Goal: Task Accomplishment & Management: Use online tool/utility

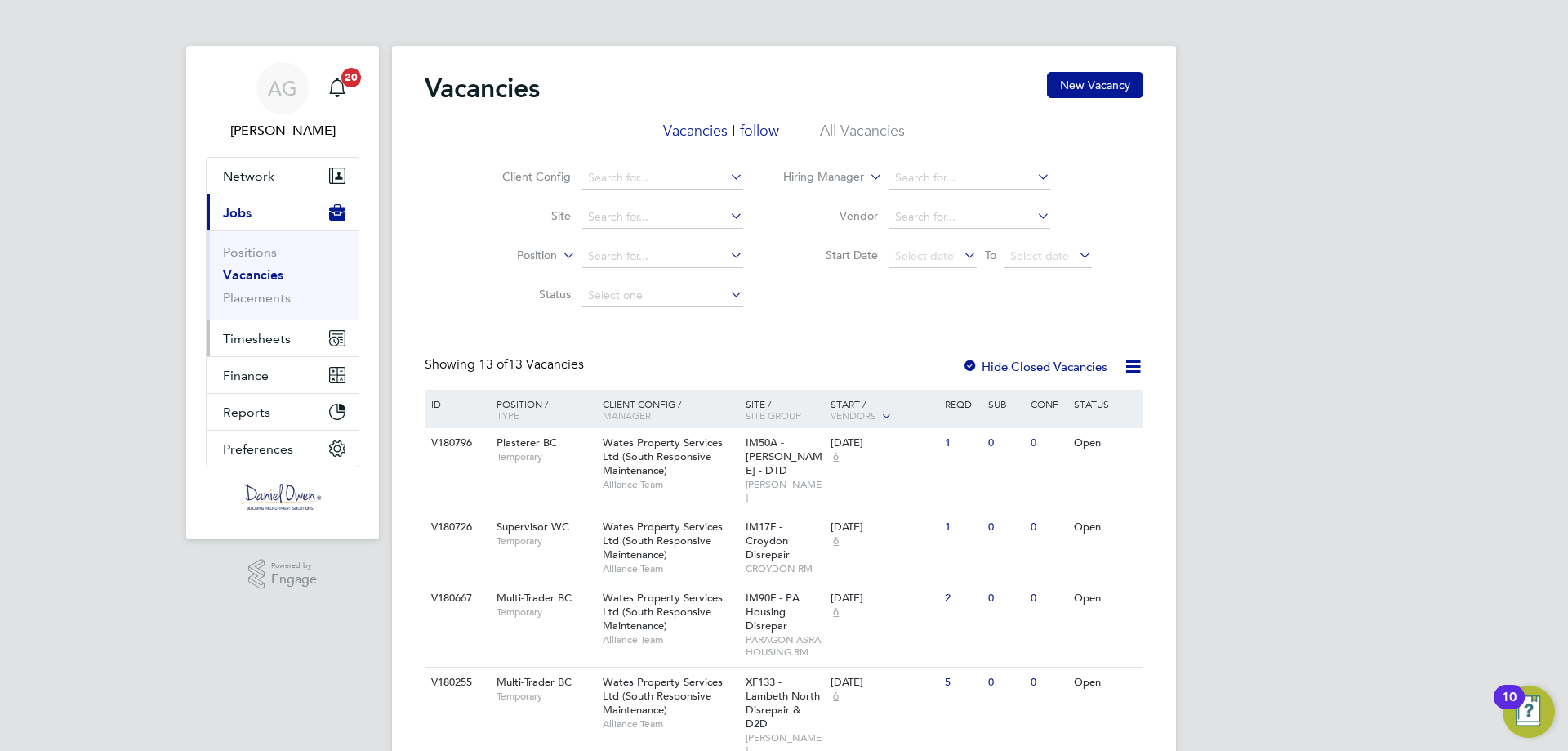
click at [281, 343] on span "Timesheets" at bounding box center [257, 339] width 68 height 15
click at [862, 135] on li "All Vacancies" at bounding box center [862, 135] width 85 height 29
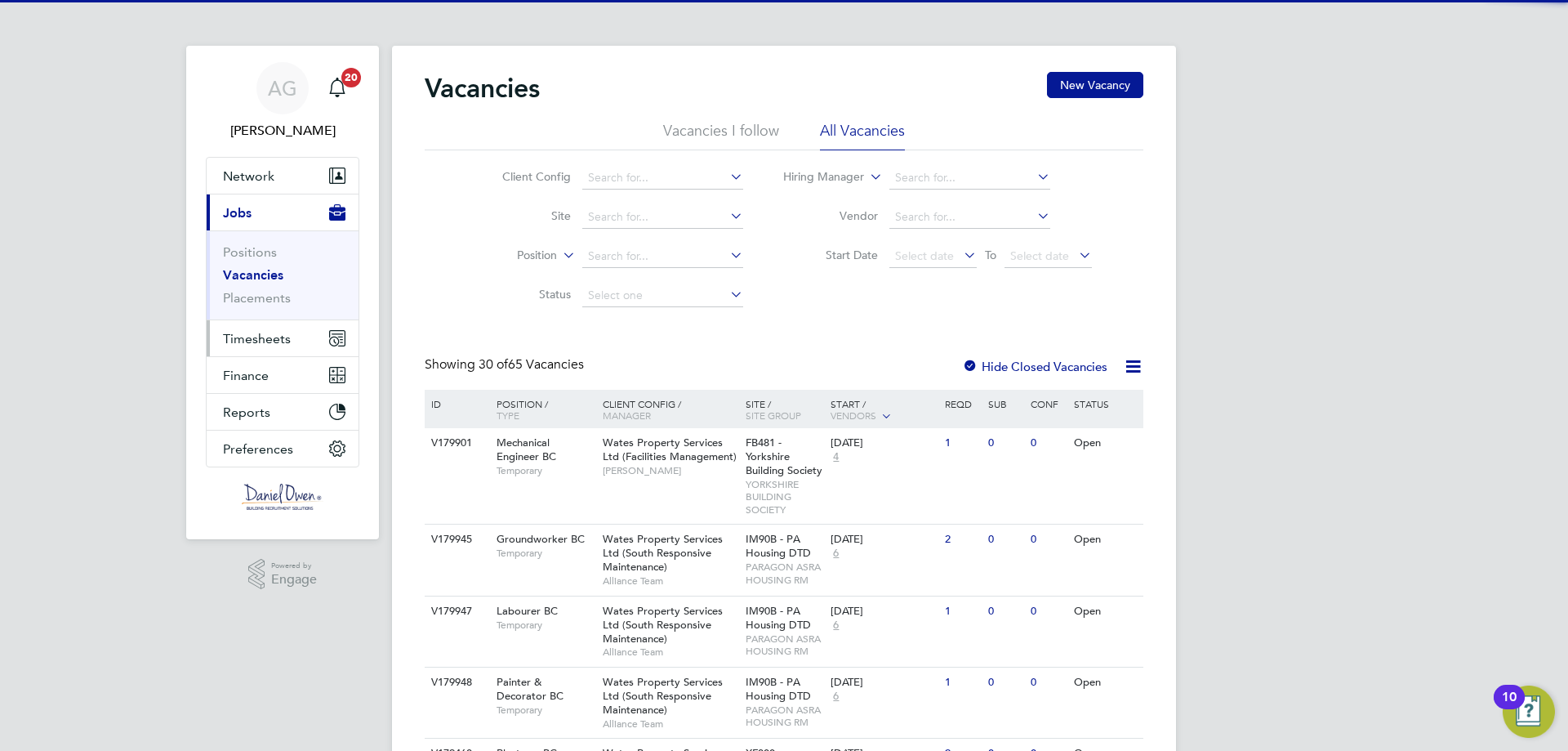
click at [254, 343] on span "Timesheets" at bounding box center [257, 339] width 68 height 15
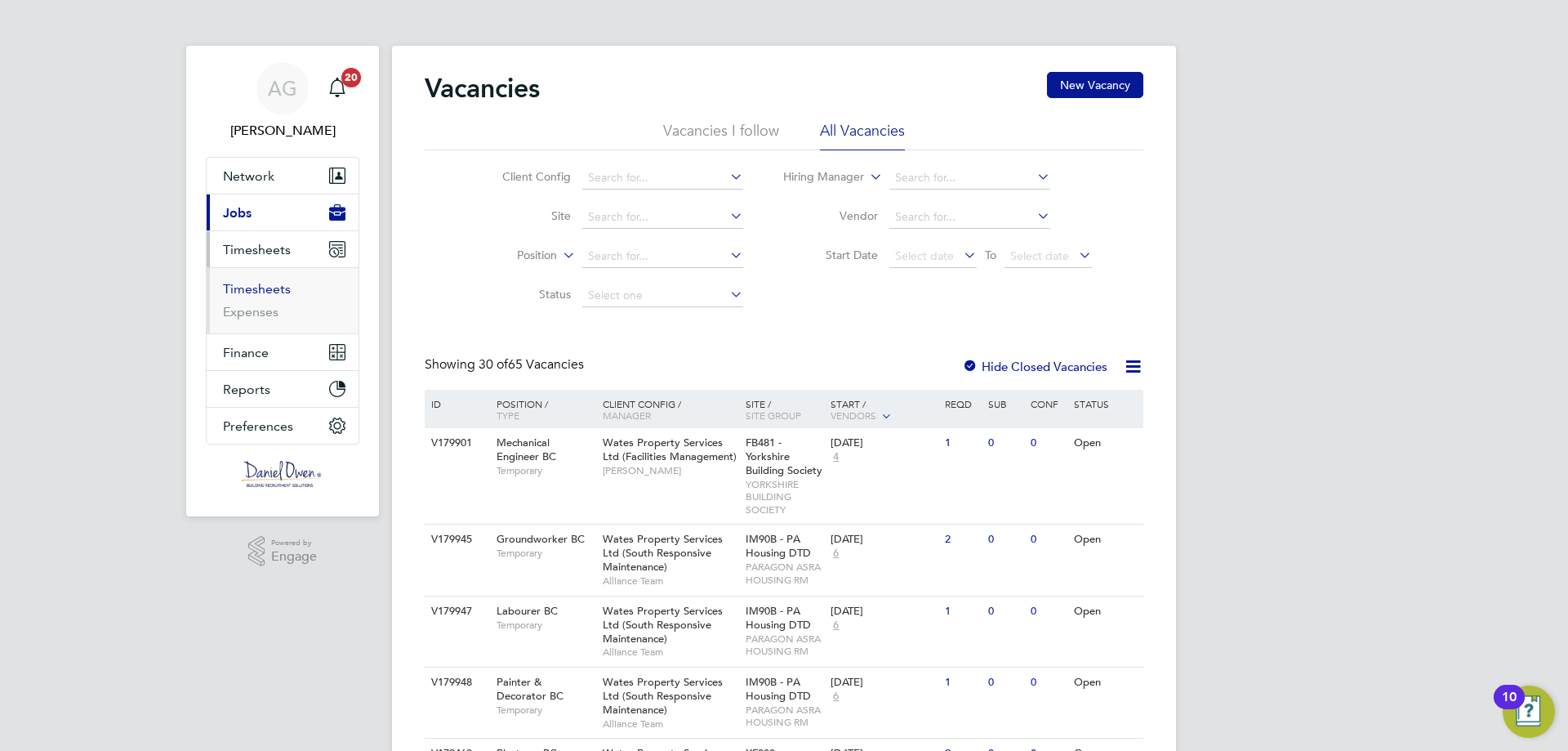
click at [263, 295] on li "Timesheets" at bounding box center [284, 292] width 123 height 23
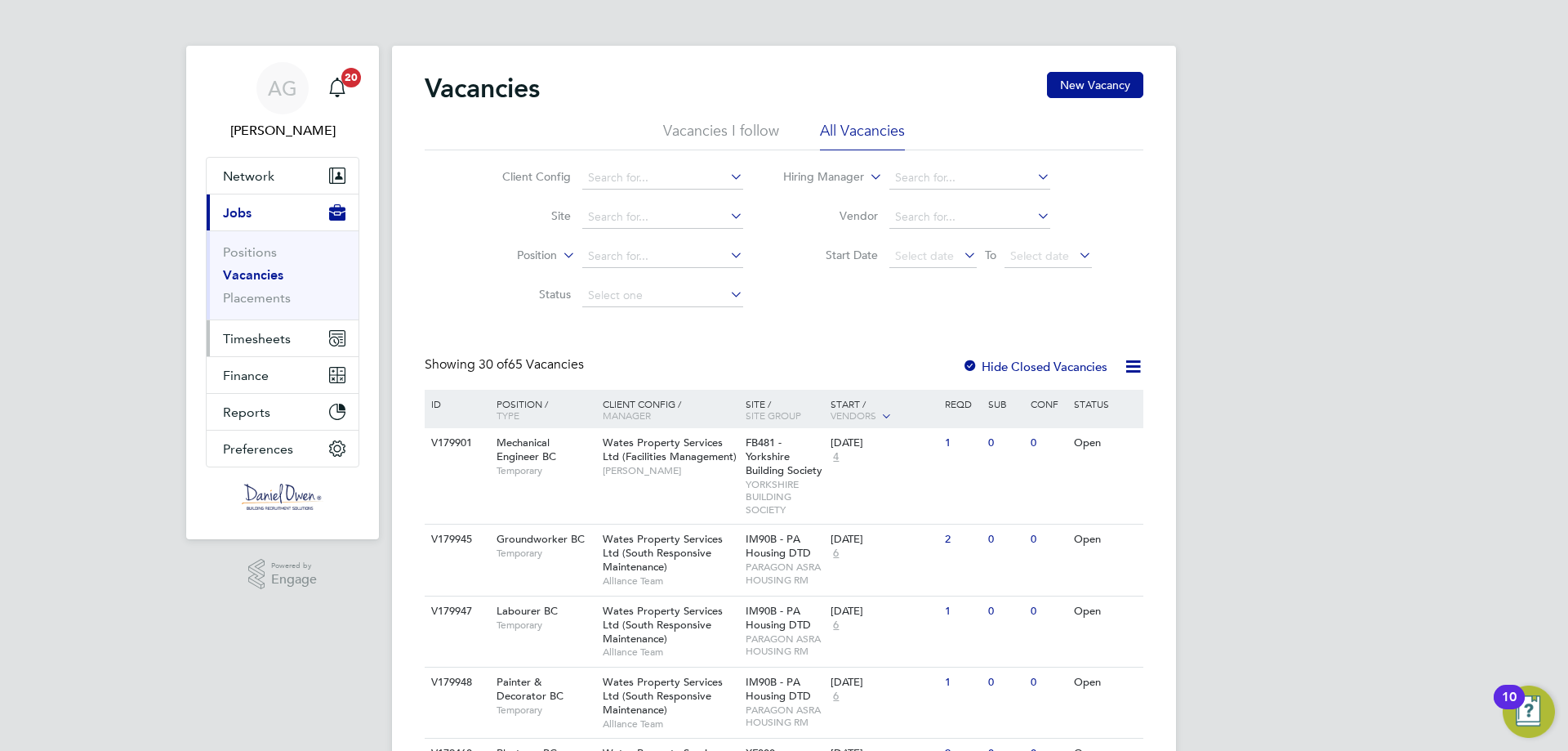
click at [279, 340] on span "Timesheets" at bounding box center [257, 339] width 68 height 15
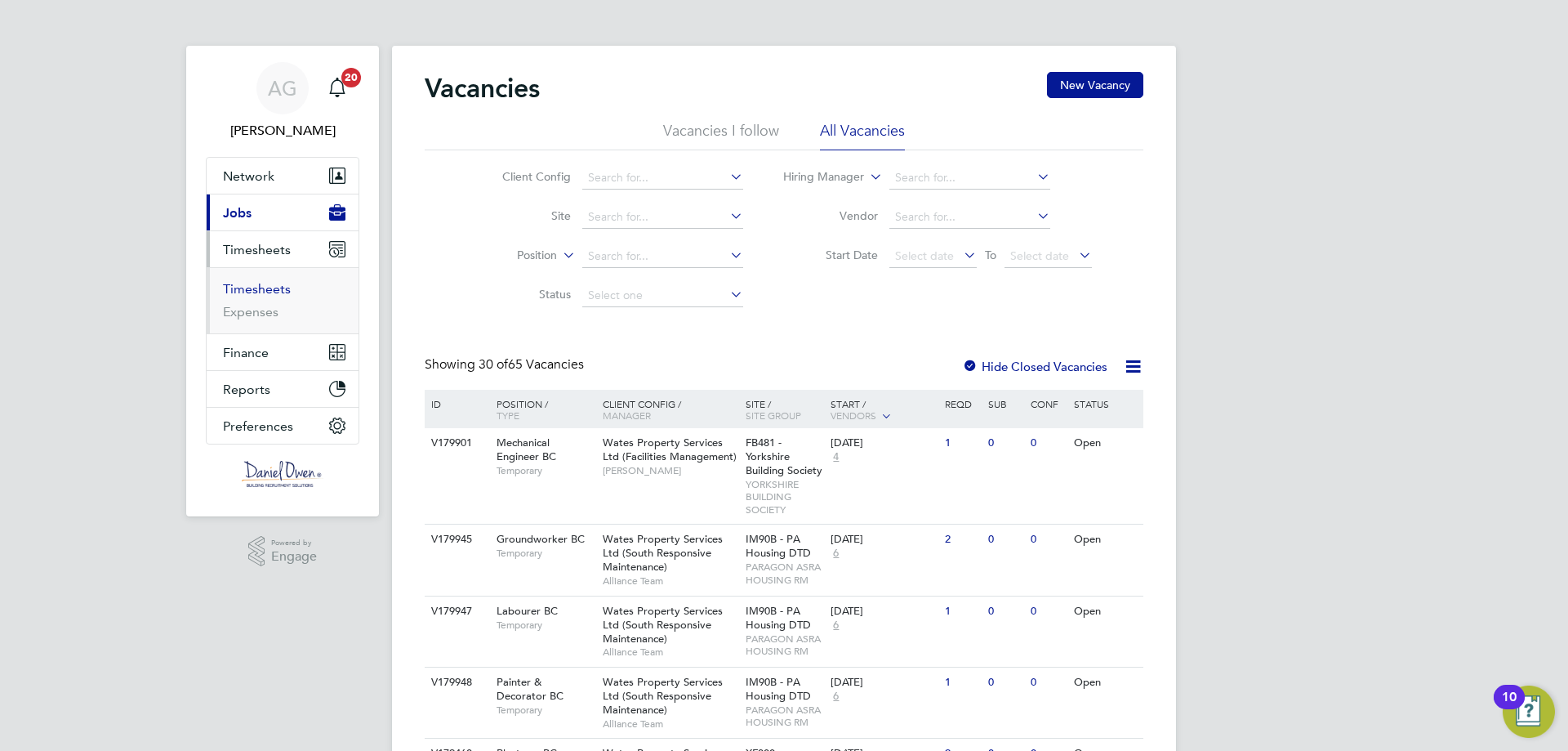
click at [269, 291] on link "Timesheets" at bounding box center [257, 289] width 68 height 15
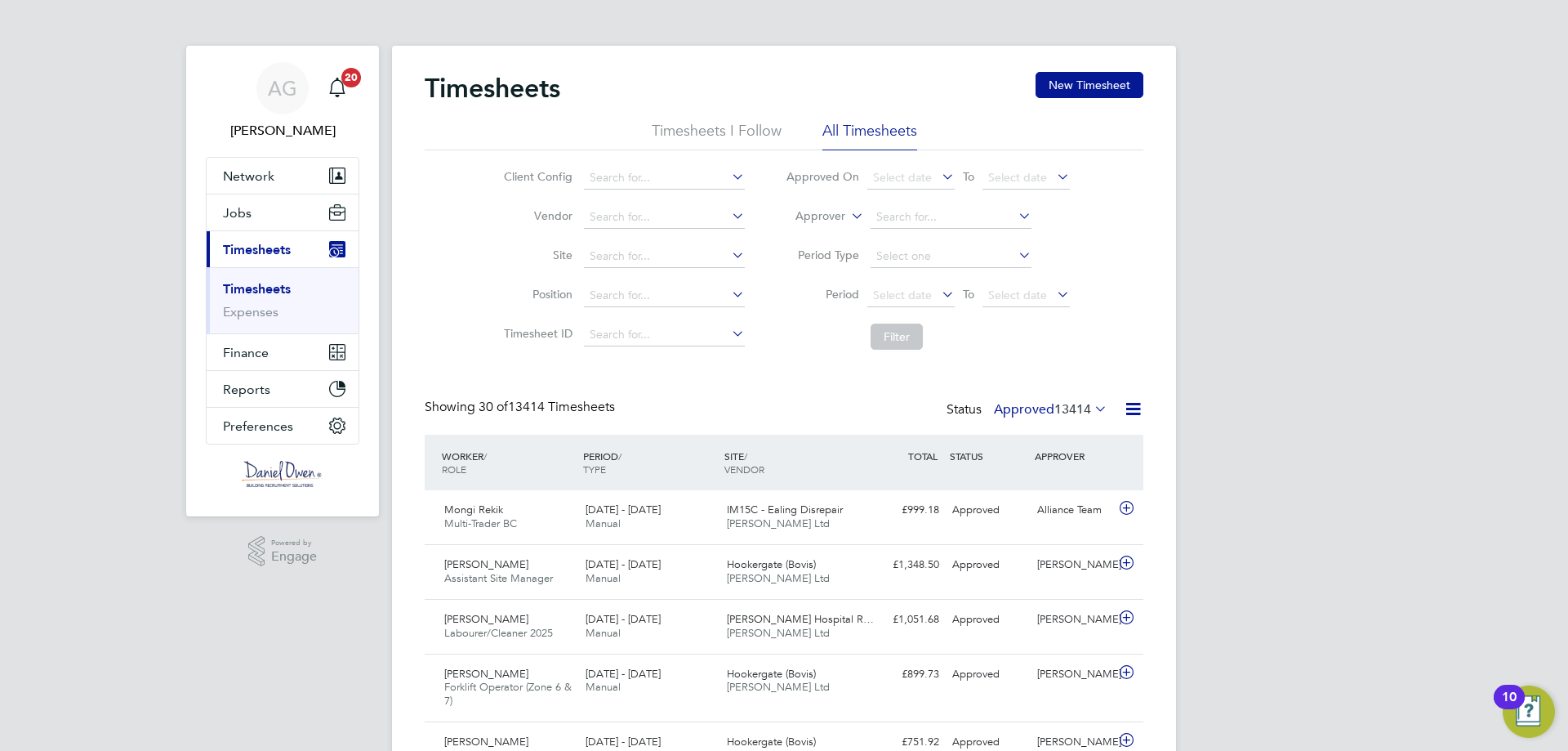
click at [832, 217] on label "Approver" at bounding box center [809, 216] width 73 height 16
click at [825, 233] on li "Worker" at bounding box center [805, 236] width 81 height 21
click at [902, 215] on input at bounding box center [951, 217] width 161 height 23
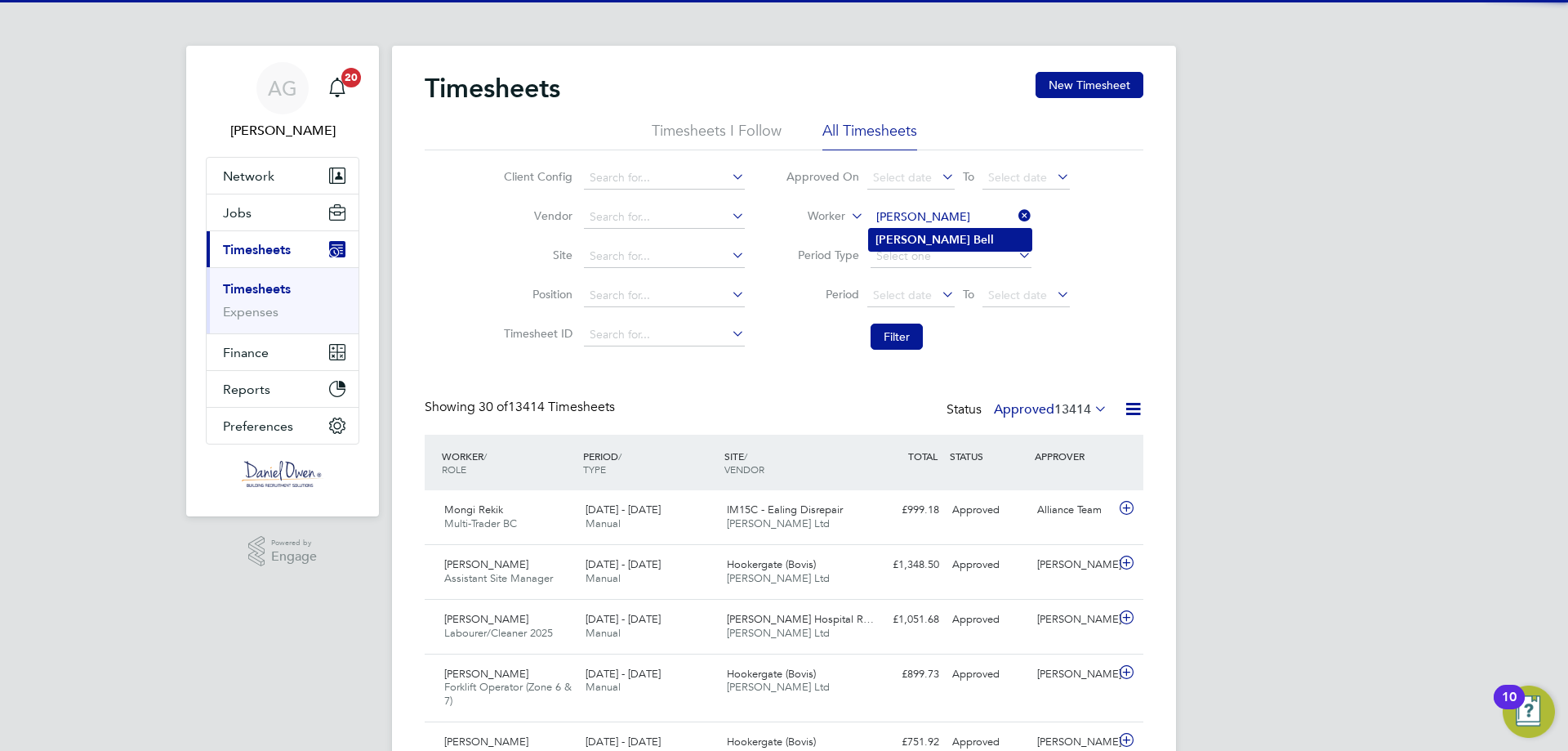
click at [965, 233] on li "[PERSON_NAME]" at bounding box center [950, 239] width 162 height 22
type input "[PERSON_NAME]"
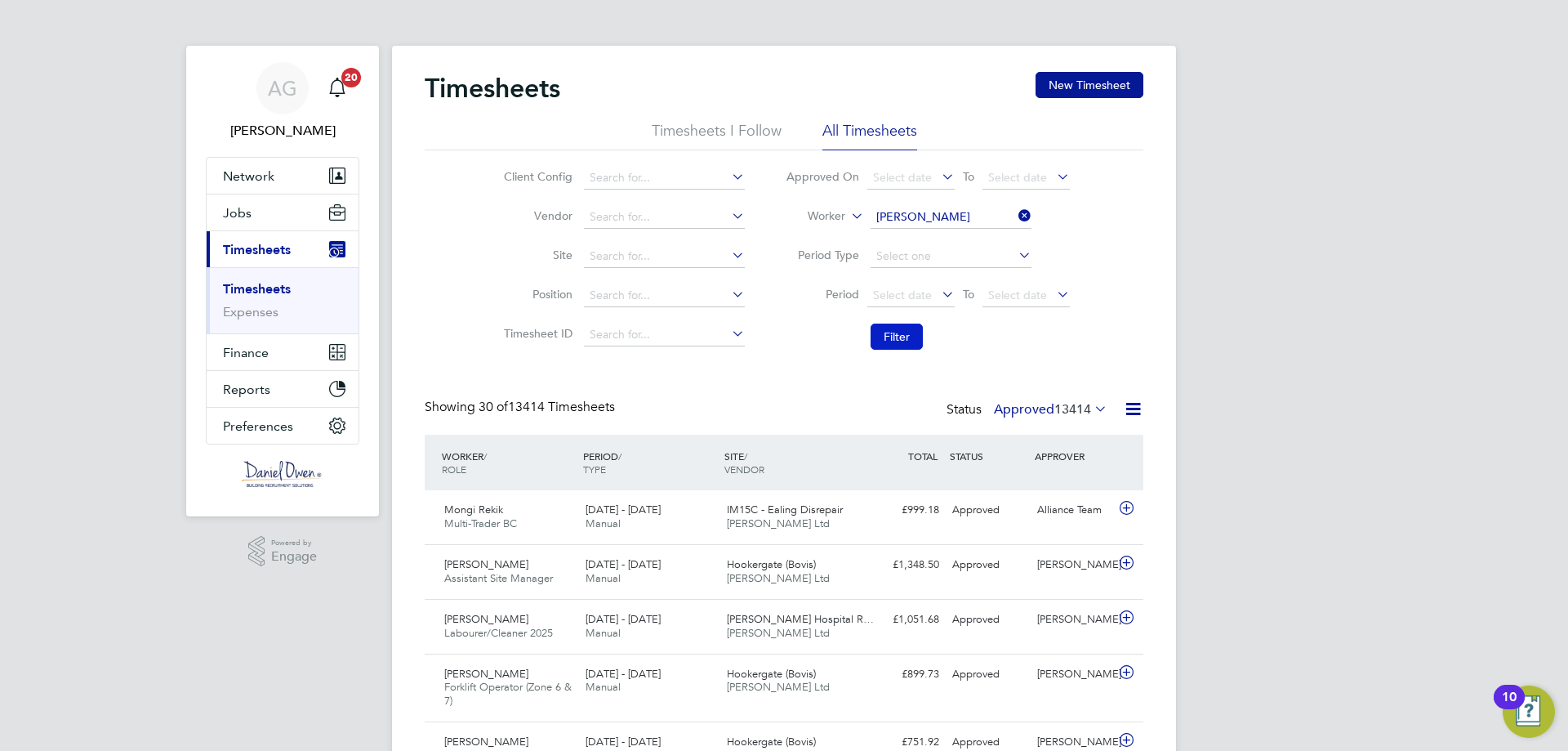
click at [895, 341] on button "Filter" at bounding box center [897, 336] width 52 height 26
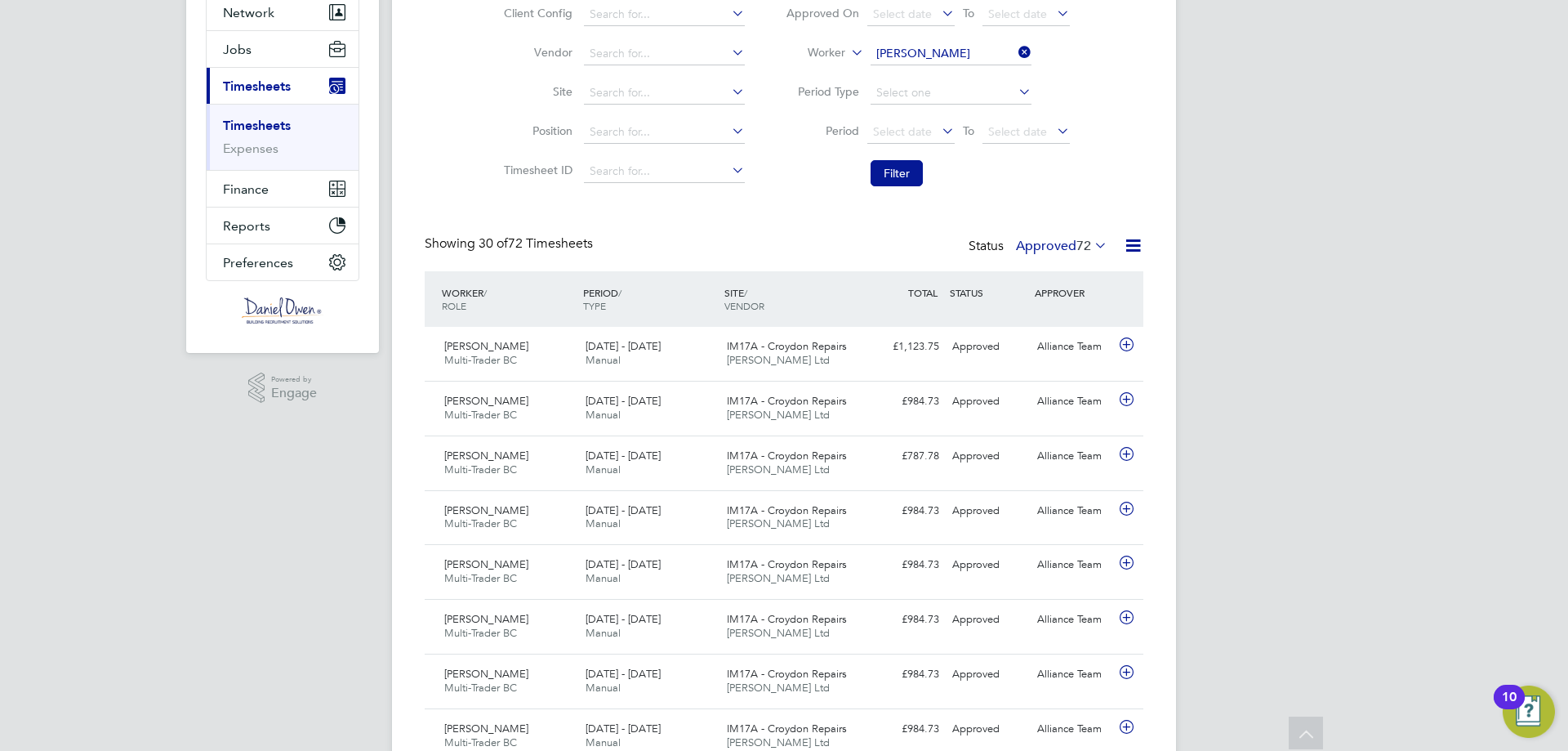
click at [703, 321] on div "WORKER / ROLE WORKER / PERIOD PERIOD / TYPE SITE / VENDOR TOTAL TOTAL / STATUS …" at bounding box center [784, 299] width 719 height 56
click at [700, 425] on div "[DATE] - [DATE] Manual" at bounding box center [650, 408] width 141 height 41
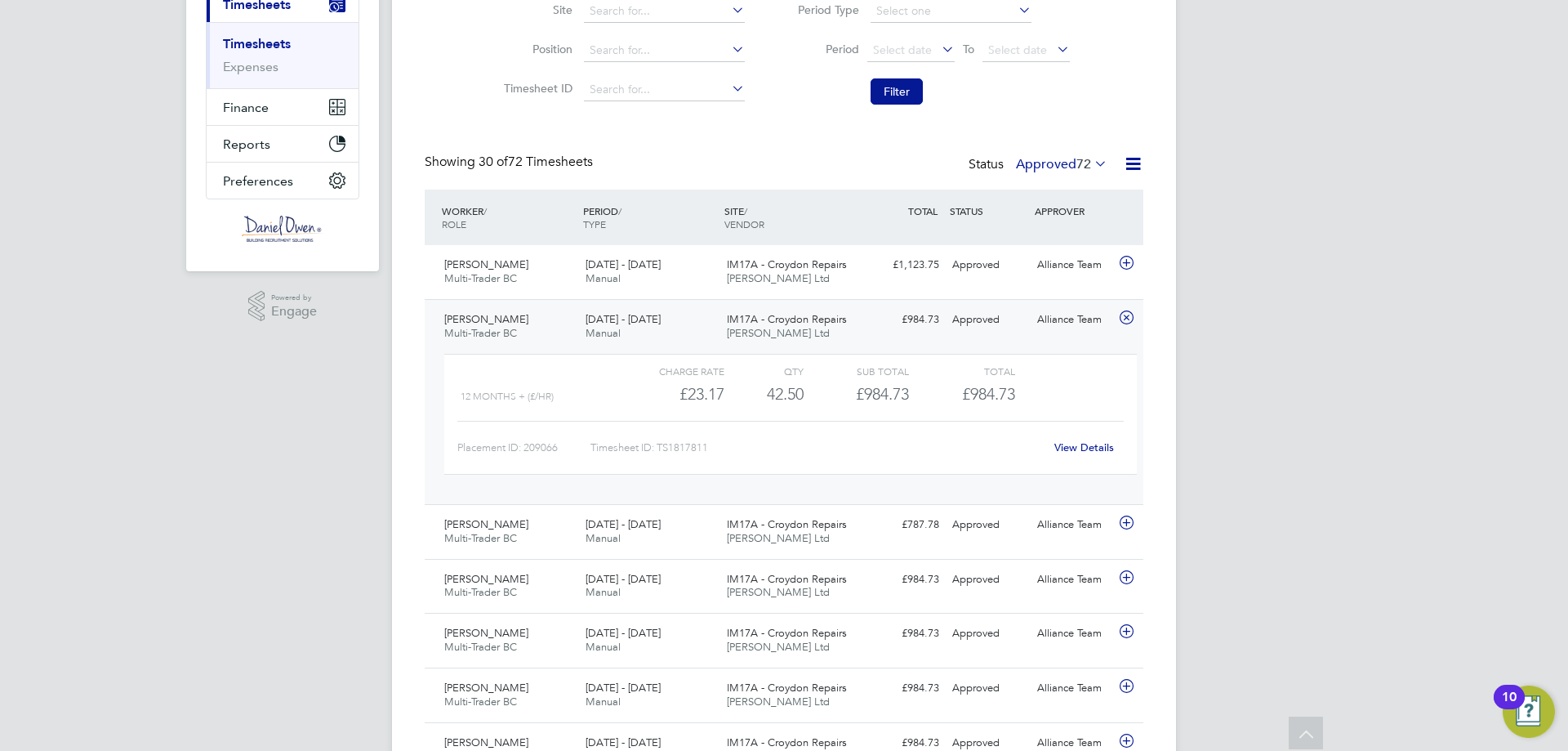
click at [1070, 167] on label "Approved 72" at bounding box center [1062, 164] width 92 height 16
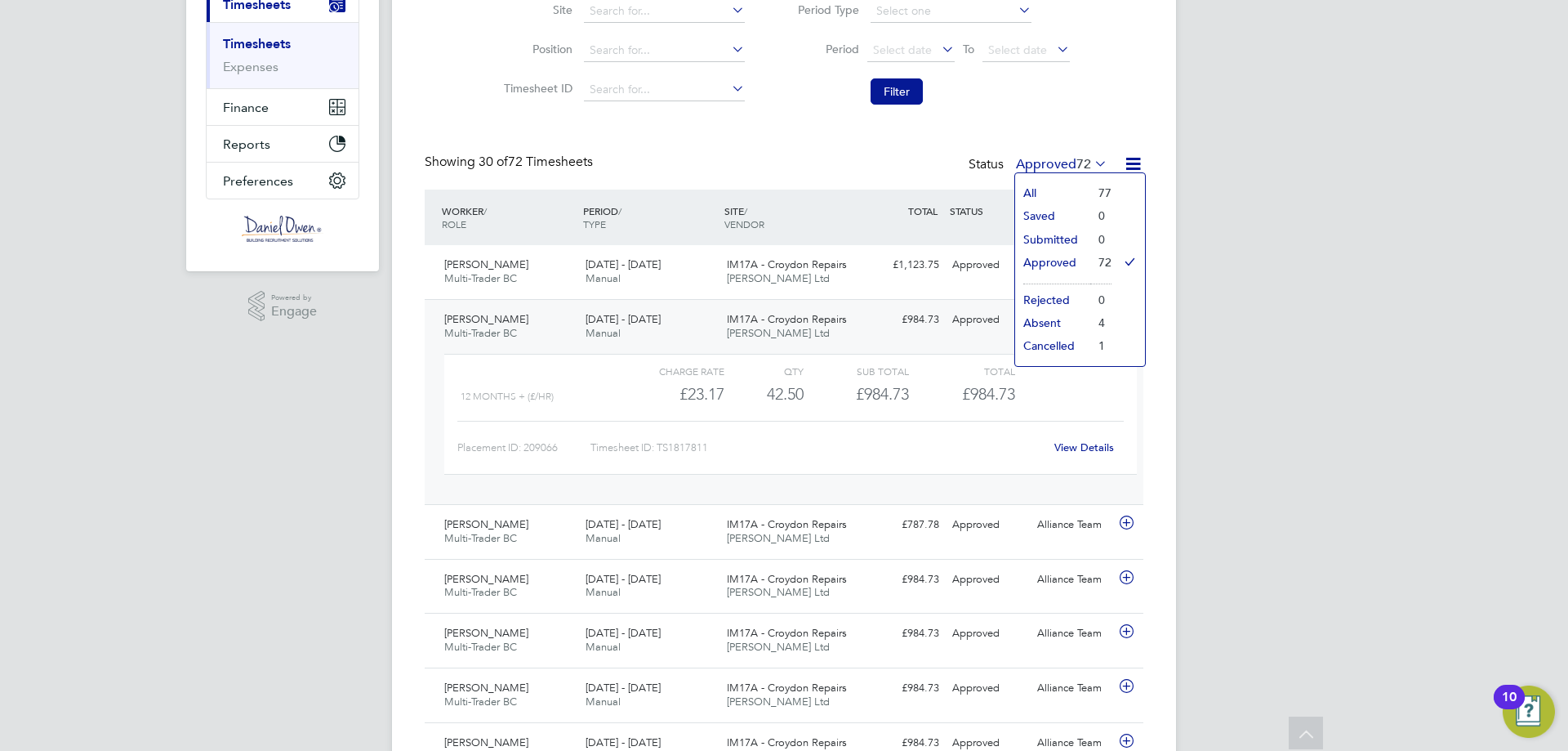
click at [1035, 184] on li "All" at bounding box center [1053, 193] width 75 height 23
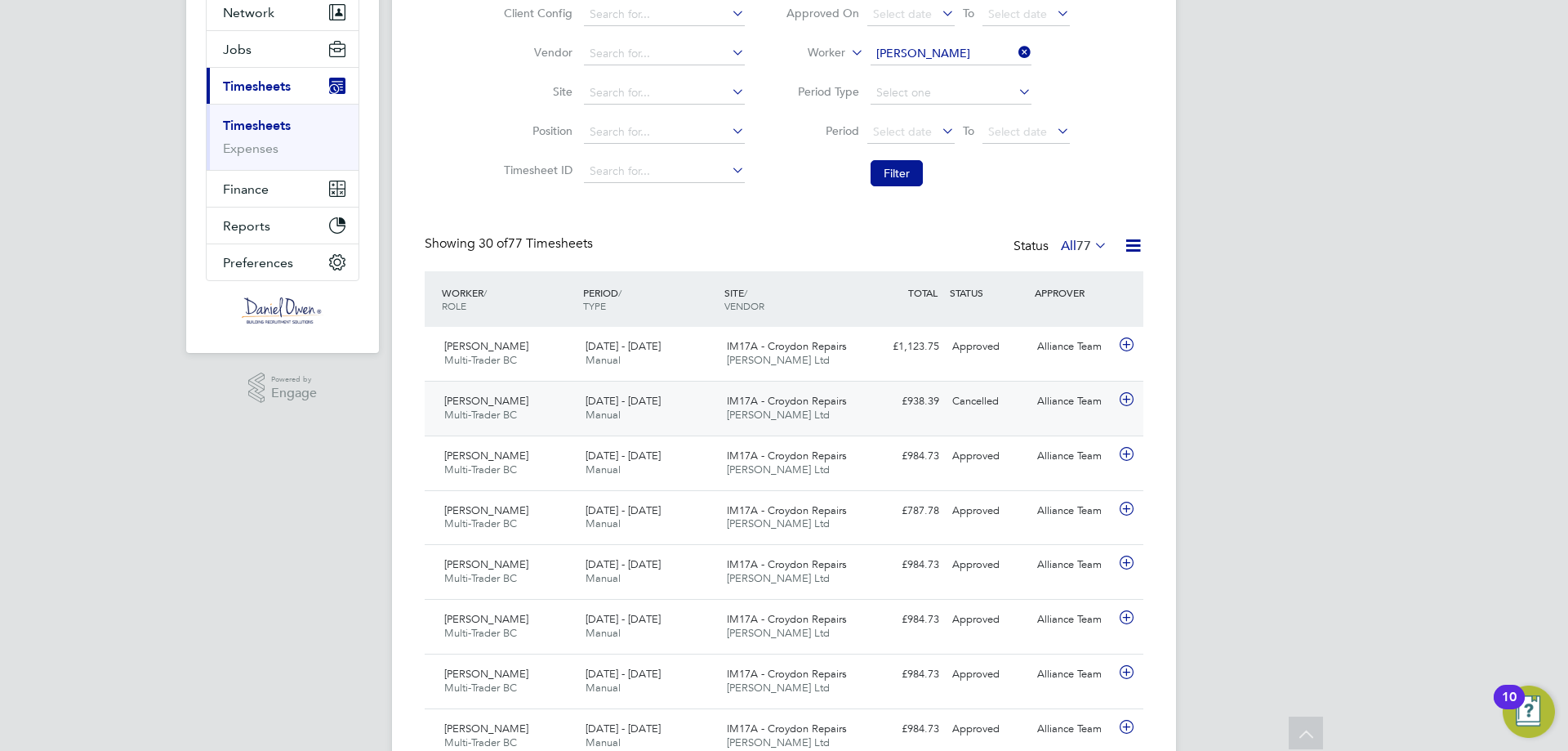
click at [673, 407] on div "[DATE] - [DATE] Manual" at bounding box center [650, 408] width 141 height 41
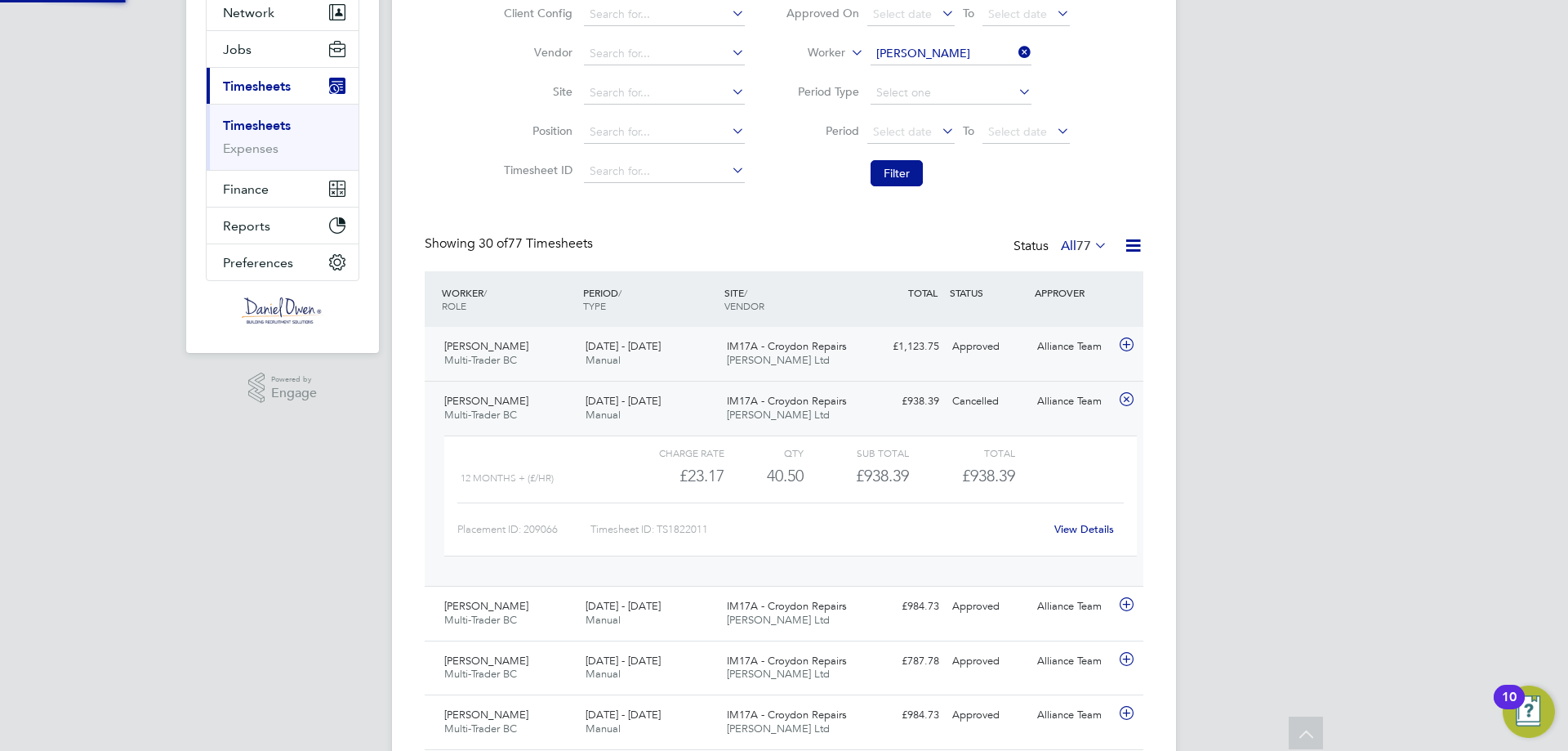
click at [687, 337] on div "[DATE] - [DATE] Manual" at bounding box center [650, 353] width 141 height 41
